Goal: Understand process/instructions: Learn how to perform a task or action

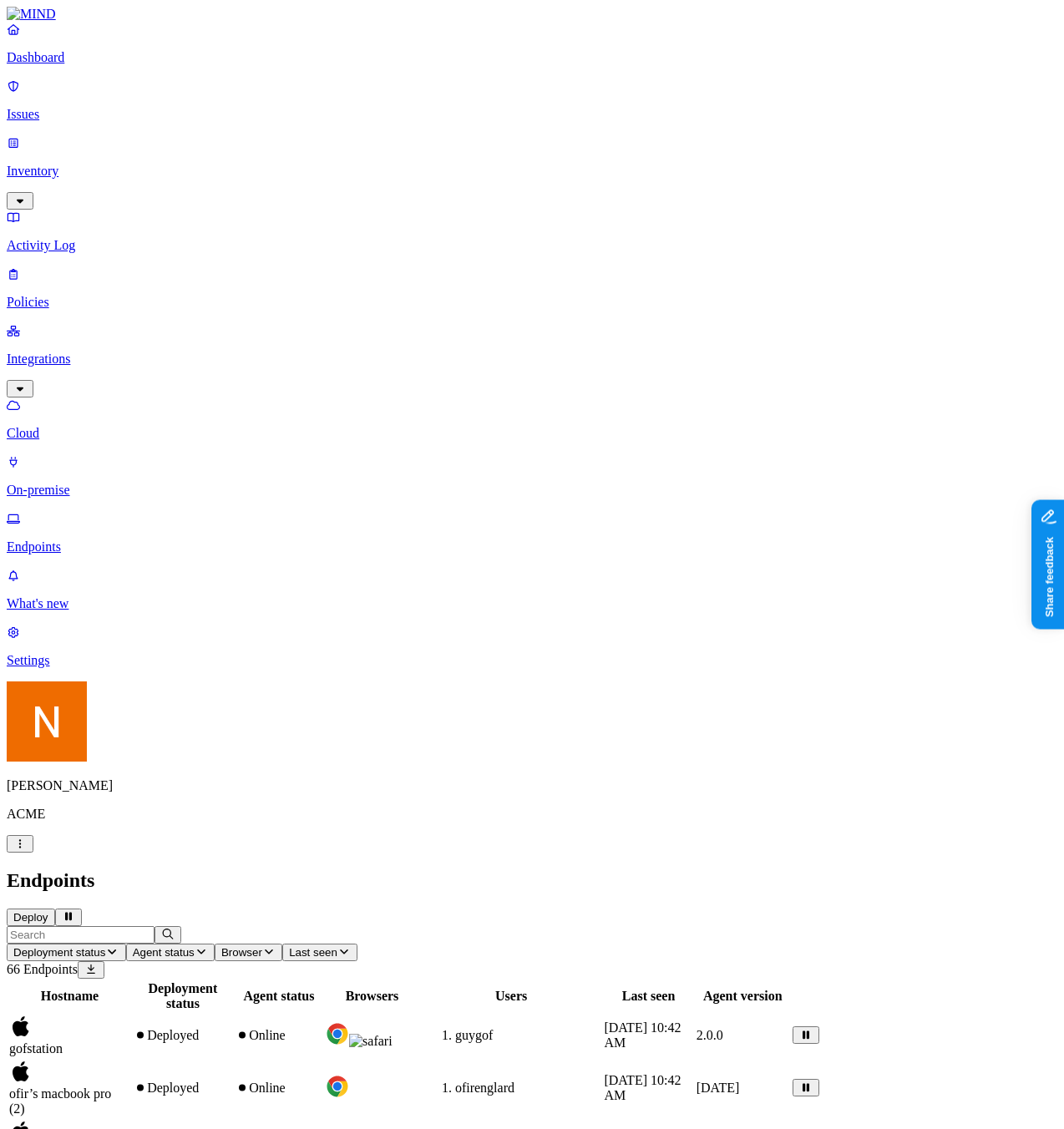
click at [76, 483] on p "On-premise" at bounding box center [532, 491] width 1051 height 15
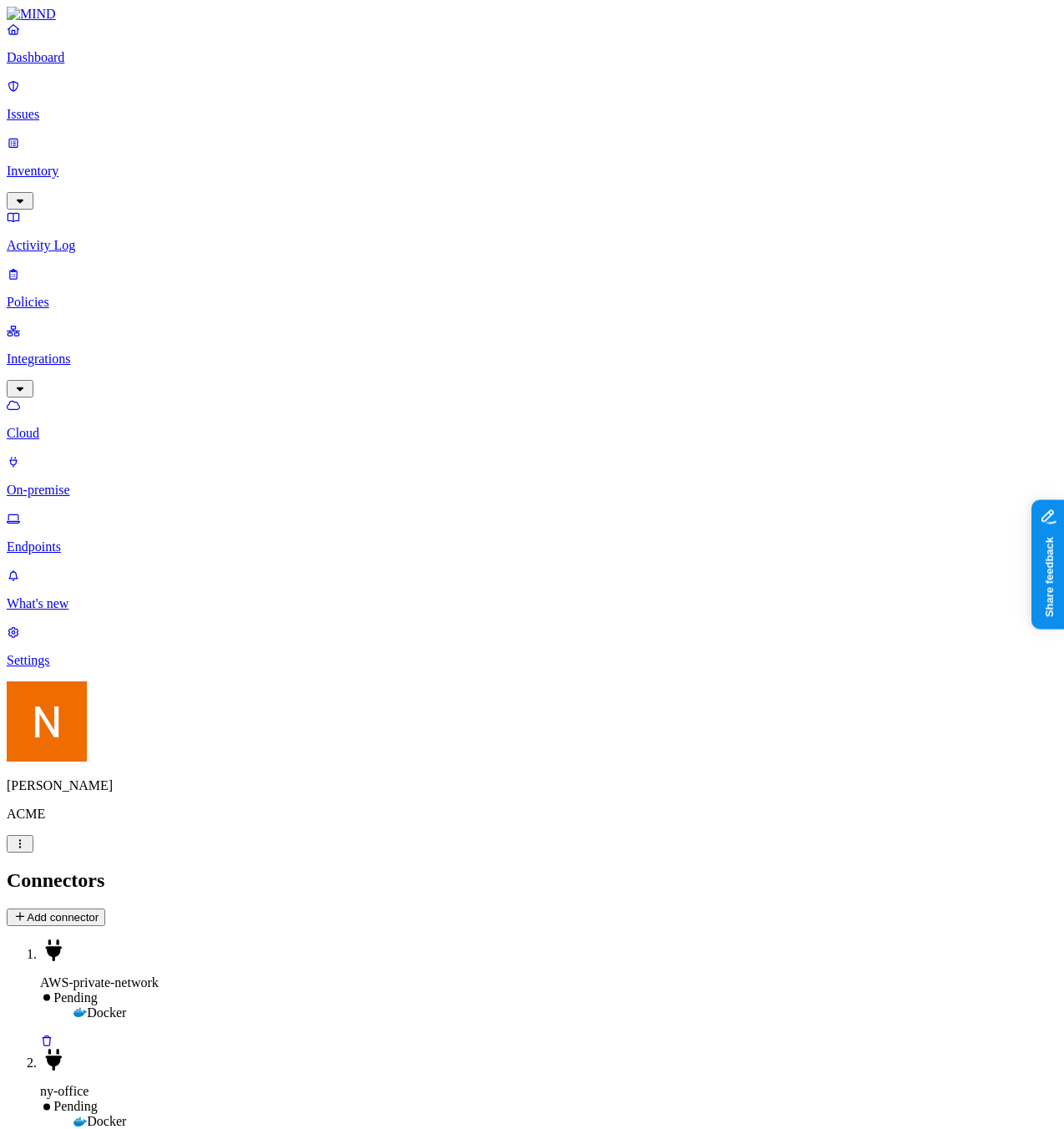
click at [86, 426] on p "Cloud" at bounding box center [532, 433] width 1051 height 15
click at [107, 483] on p "On-premise" at bounding box center [532, 491] width 1051 height 15
click at [110, 426] on p "Cloud" at bounding box center [532, 433] width 1051 height 15
click at [152, 483] on p "On-premise" at bounding box center [532, 491] width 1051 height 15
click at [267, 870] on h2 "Connectors" at bounding box center [532, 881] width 1051 height 23
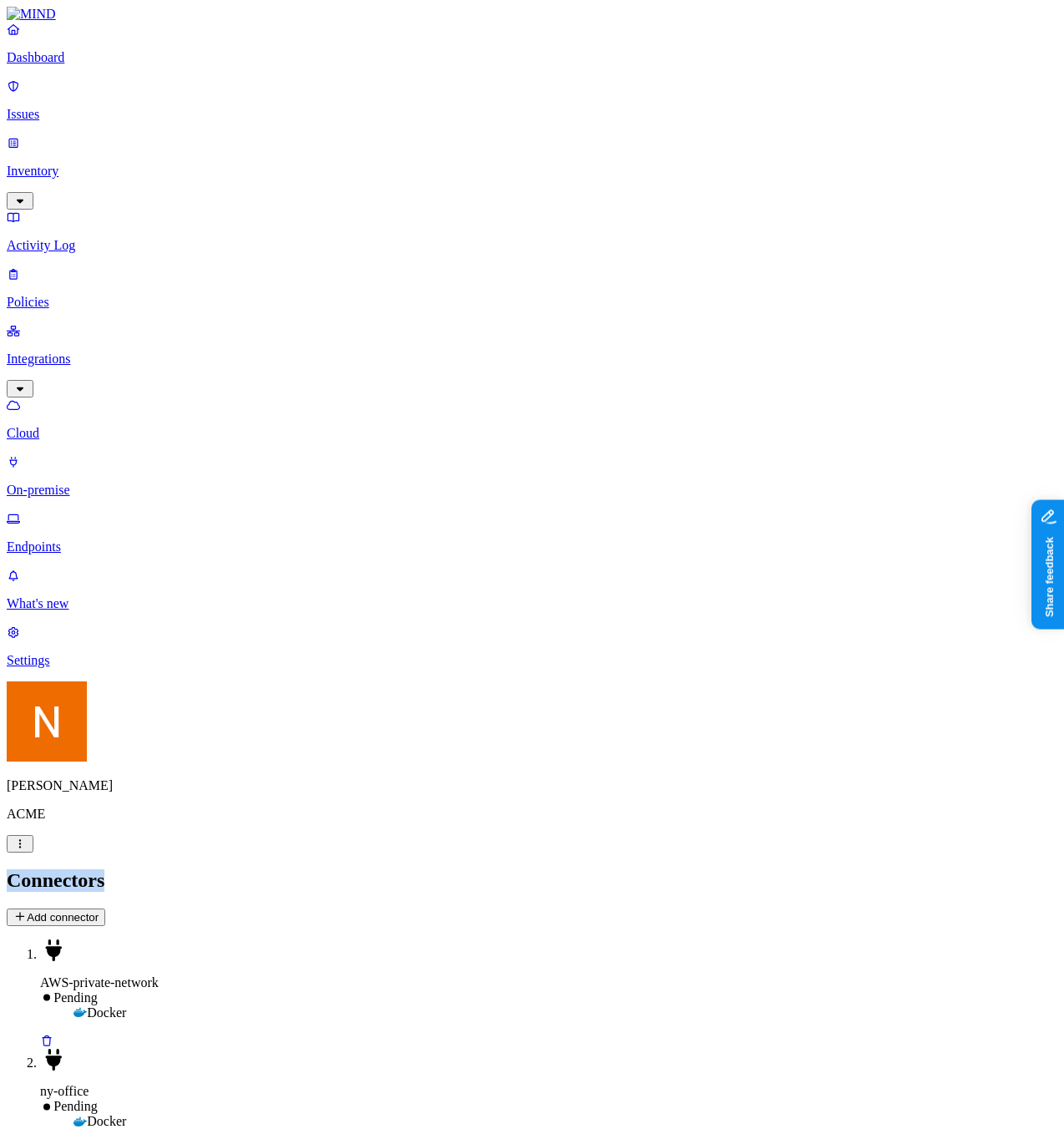
click at [267, 870] on h2 "Connectors" at bounding box center [532, 881] width 1051 height 23
click at [126, 426] on p "Cloud" at bounding box center [532, 433] width 1051 height 15
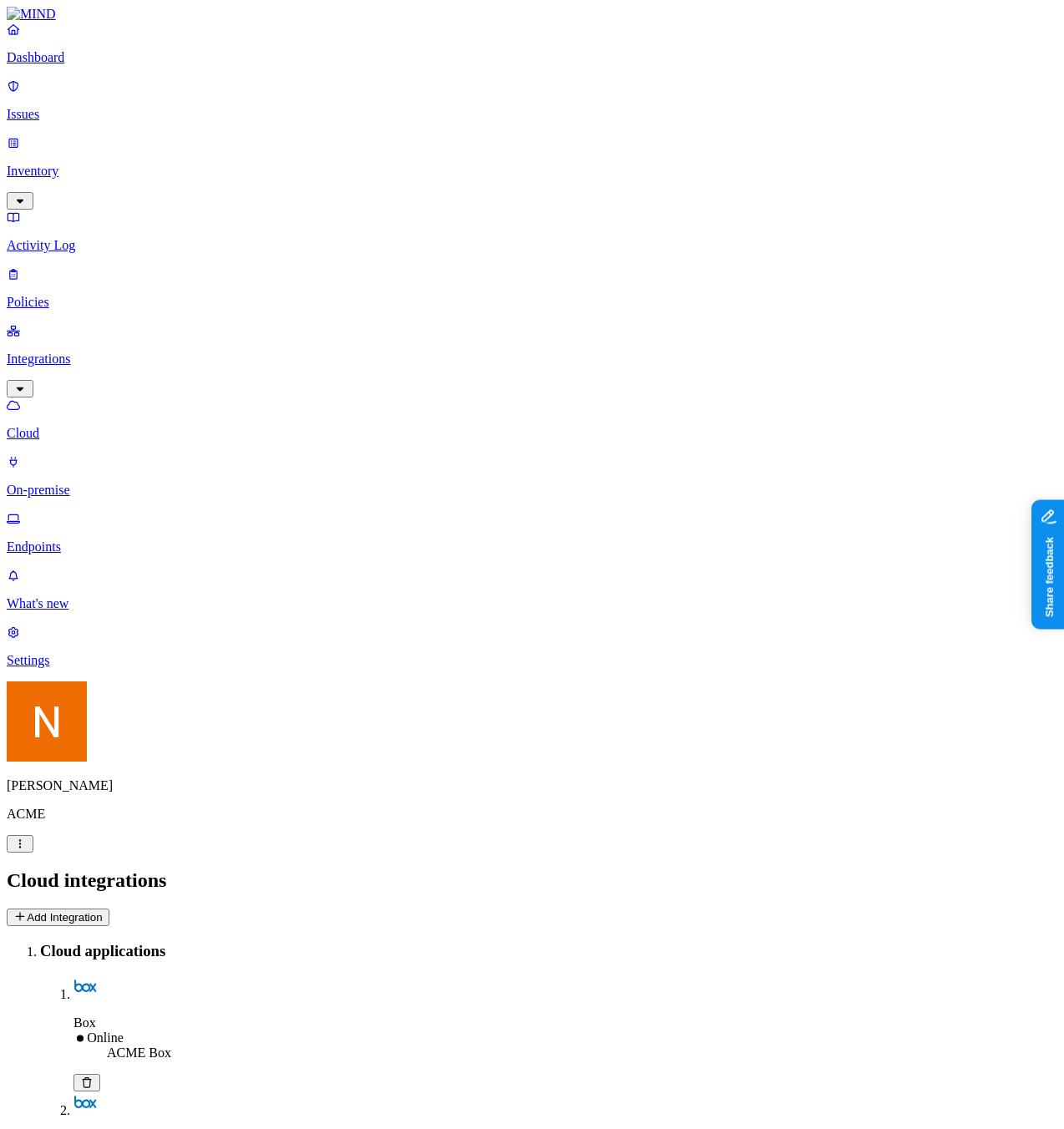
click at [62, 483] on p "On-premise" at bounding box center [532, 491] width 1051 height 15
click at [105, 909] on button "Add connector" at bounding box center [55, 918] width 99 height 17
